Goal: Information Seeking & Learning: Learn about a topic

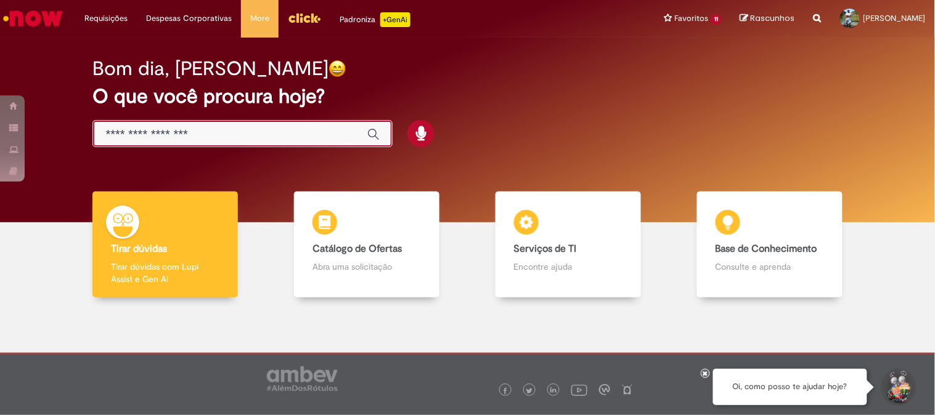
click at [228, 137] on input "Basta digitar aqui" at bounding box center [229, 135] width 249 height 14
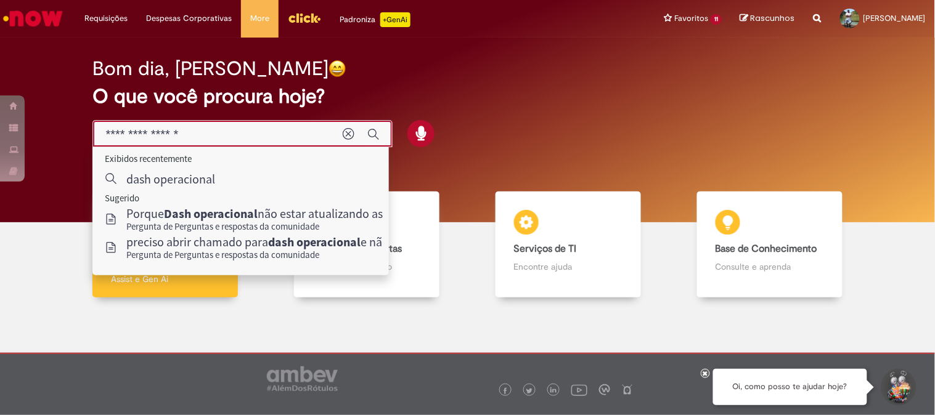
type input "**********"
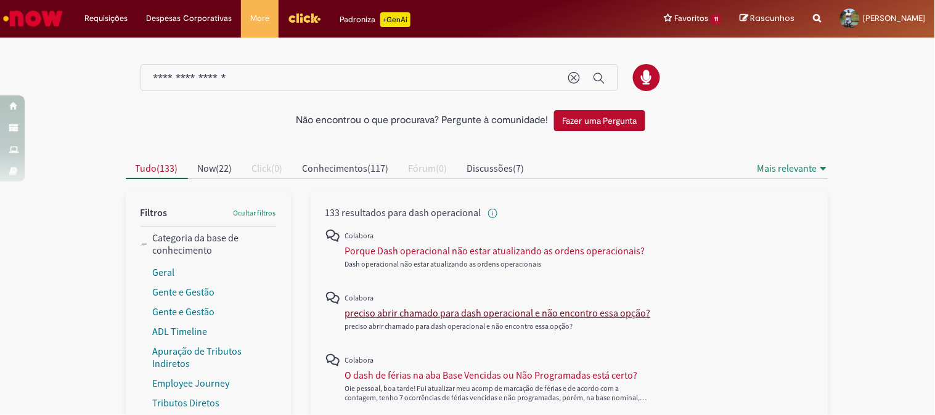
click at [485, 312] on div "preciso abrir chamado para dash operacional e não encontro essa opção?" at bounding box center [498, 313] width 306 height 12
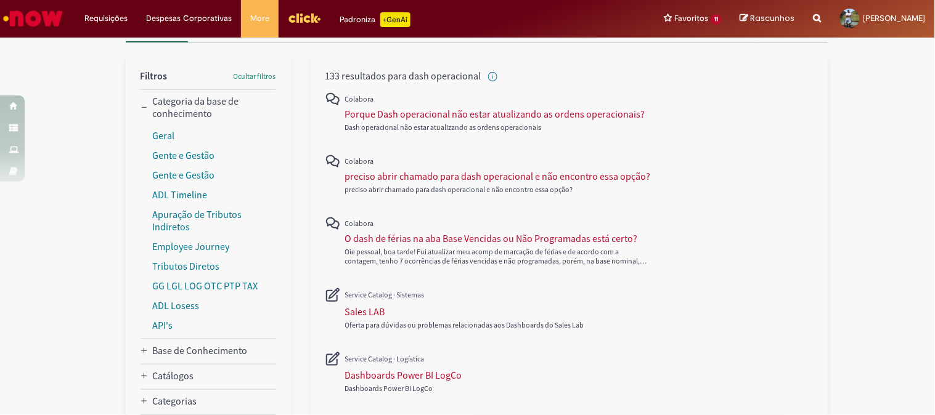
scroll to position [68, 0]
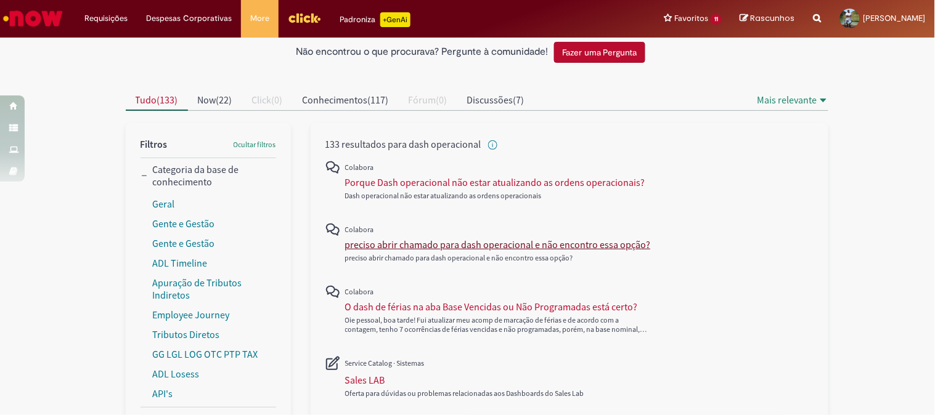
click at [407, 245] on div "preciso abrir chamado para dash operacional e não encontro essa opção?" at bounding box center [498, 244] width 306 height 12
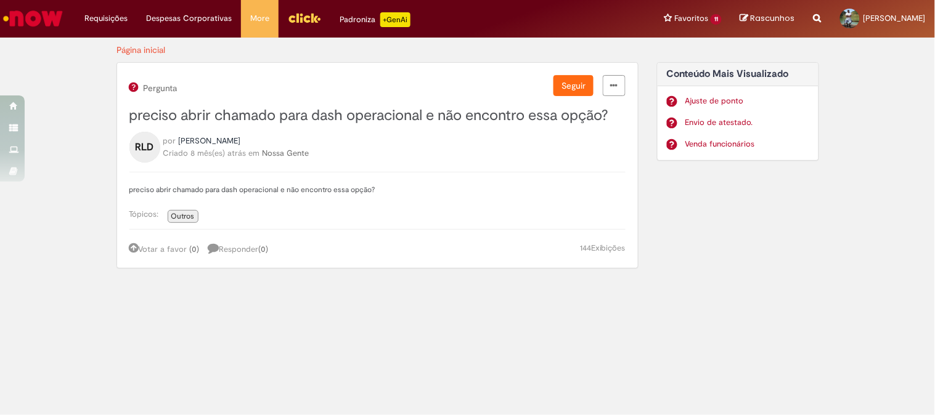
click at [602, 248] on span "Exibições" at bounding box center [608, 248] width 34 height 10
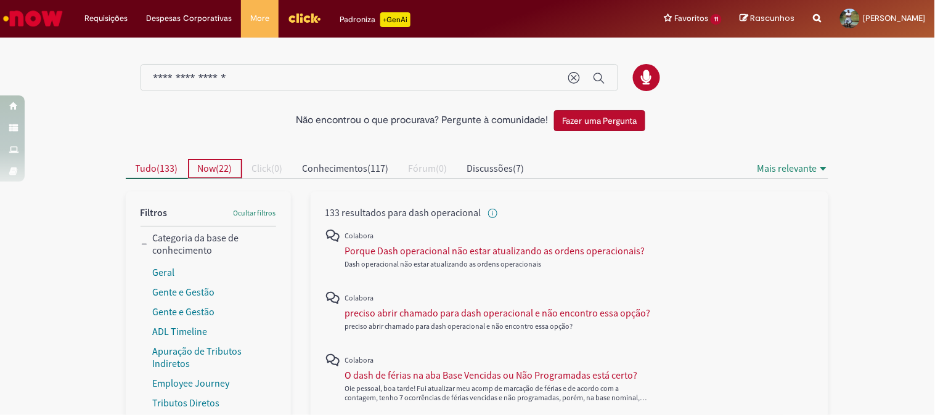
click at [208, 169] on span "Now" at bounding box center [207, 168] width 18 height 12
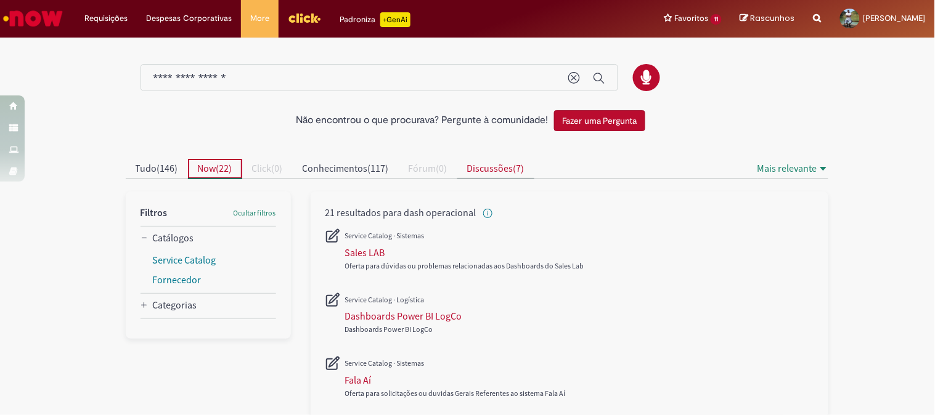
click at [489, 167] on span "Discussões" at bounding box center [490, 168] width 46 height 12
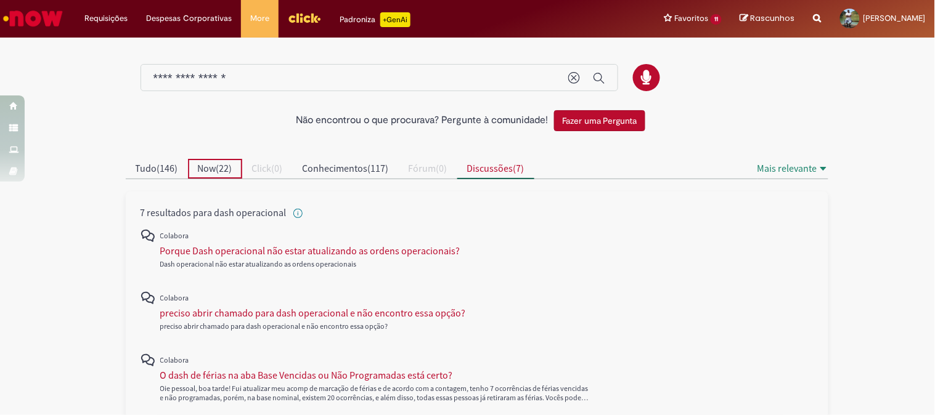
scroll to position [137, 0]
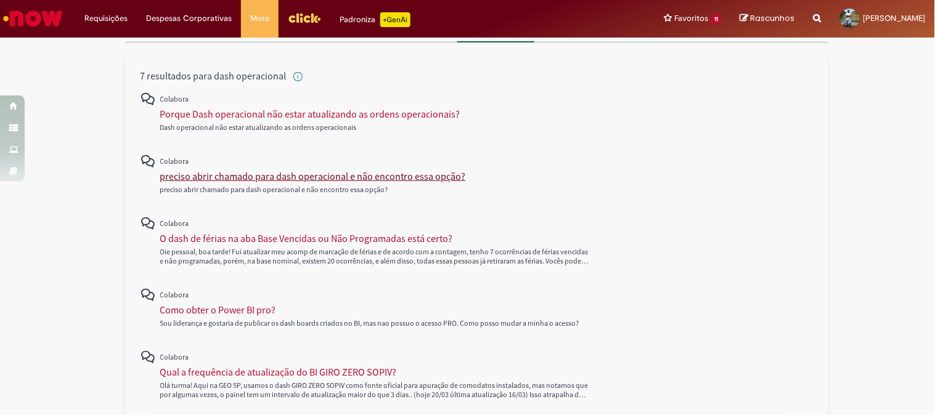
click at [353, 175] on div "preciso abrir chamado para dash operacional e não encontro essa opção?" at bounding box center [313, 176] width 306 height 12
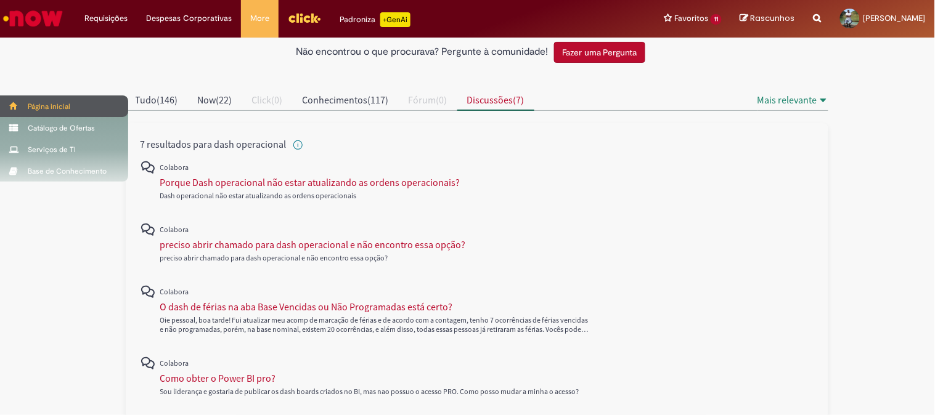
click at [118, 97] on div "Página inicial" at bounding box center [64, 106] width 128 height 22
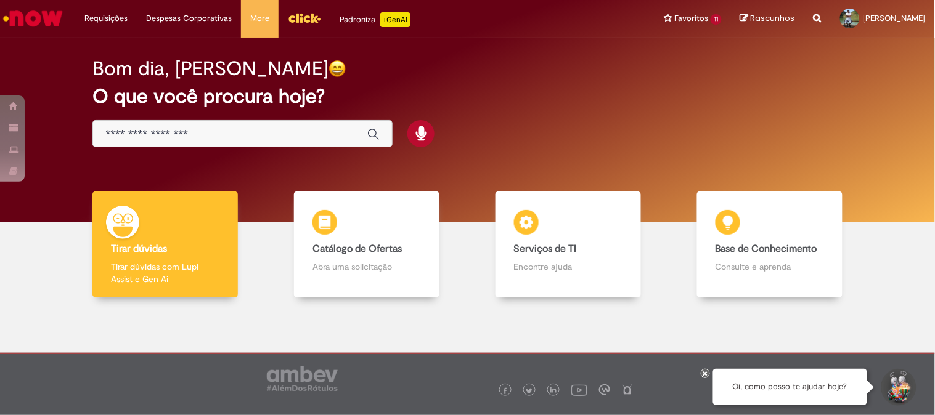
click at [847, 222] on link "Base de Conhecimento Base de Conhecimento Consulte e aprenda" at bounding box center [768, 245] width 201 height 107
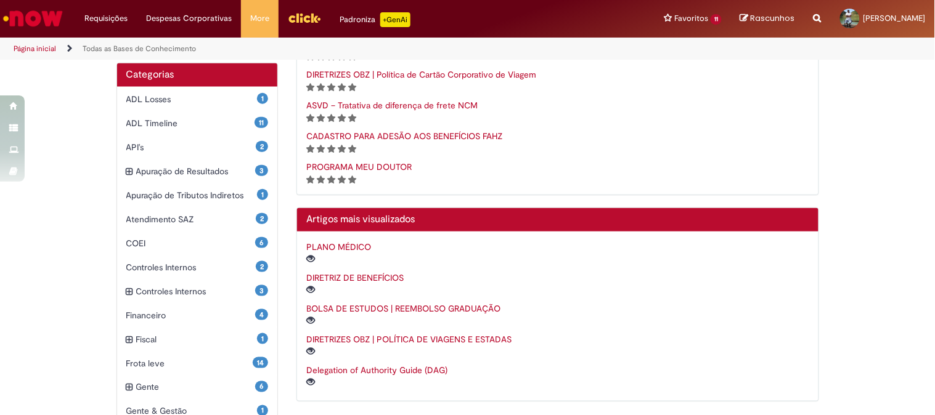
scroll to position [68, 0]
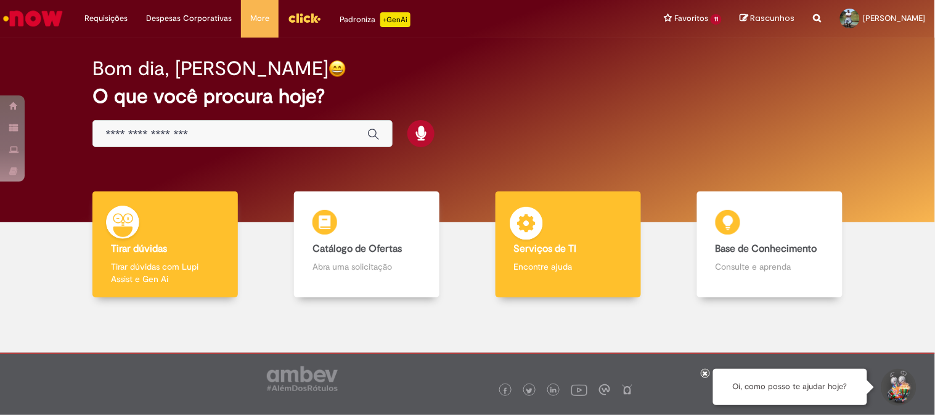
click at [545, 248] on b "Serviços de TI" at bounding box center [545, 249] width 63 height 12
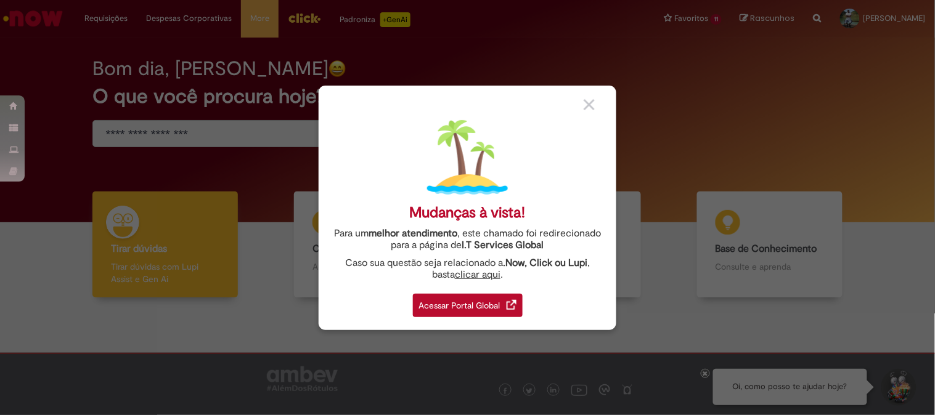
click at [461, 307] on div "Acessar Portal Global" at bounding box center [468, 305] width 110 height 23
